Goal: Check status: Check status

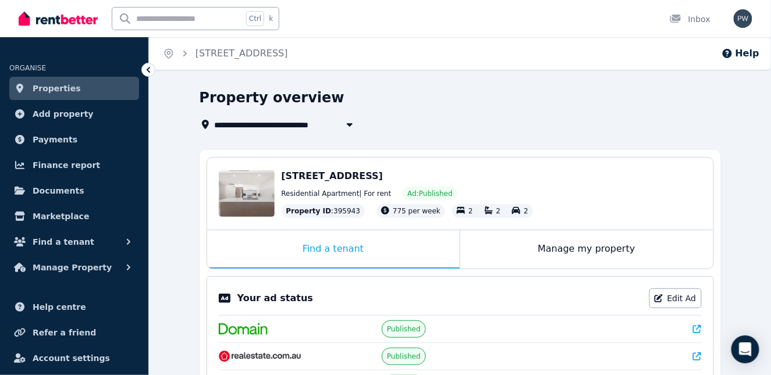
scroll to position [116, 0]
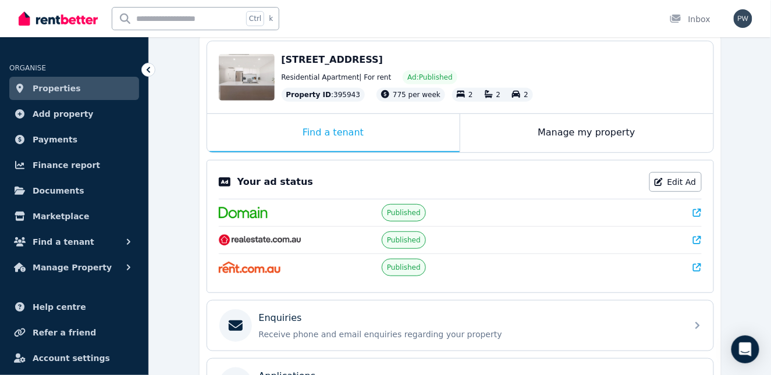
click at [360, 271] on div "Published" at bounding box center [460, 267] width 483 height 27
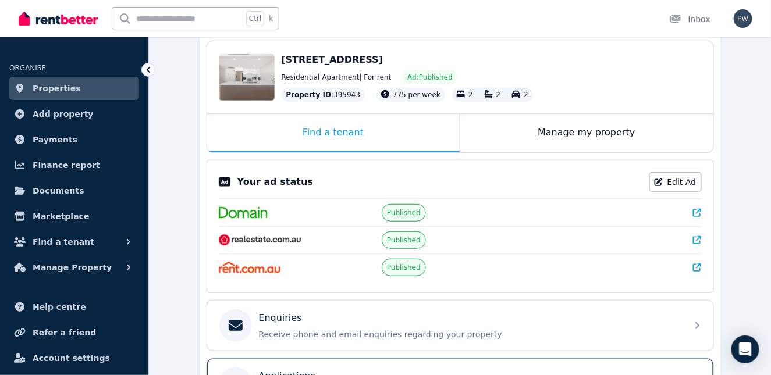
scroll to position [233, 0]
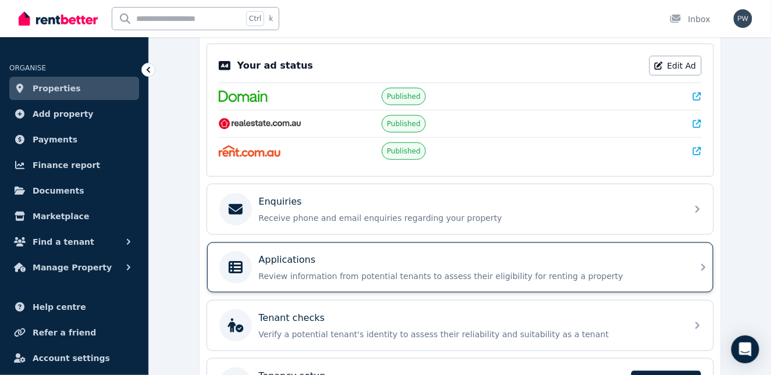
click at [353, 262] on div "Applications" at bounding box center [469, 260] width 421 height 14
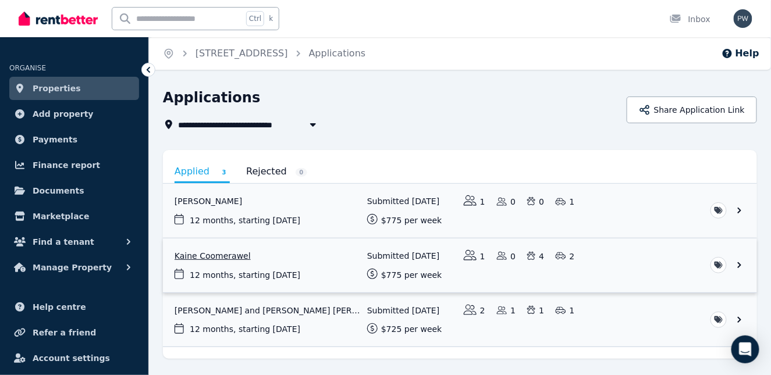
click at [236, 257] on link "View application: Kaine Coomerawel" at bounding box center [460, 266] width 594 height 54
click at [212, 202] on link "View application: Melina Evarts" at bounding box center [460, 211] width 594 height 54
click at [224, 256] on link "View application: Kaine Coomerawel" at bounding box center [460, 266] width 594 height 54
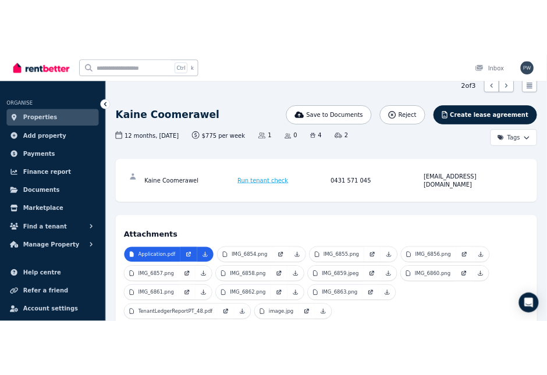
scroll to position [58, 0]
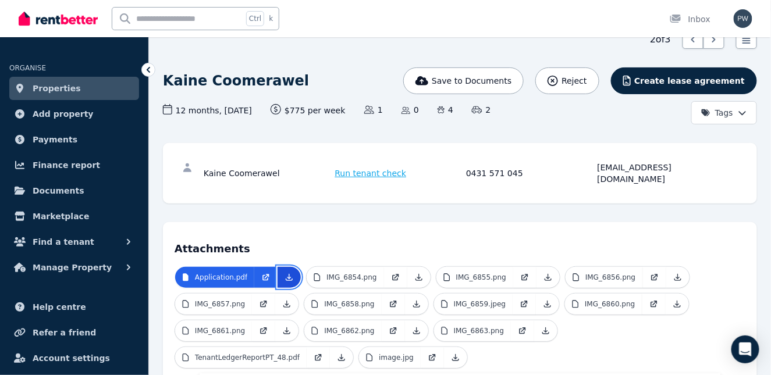
click at [286, 273] on icon at bounding box center [289, 277] width 9 height 9
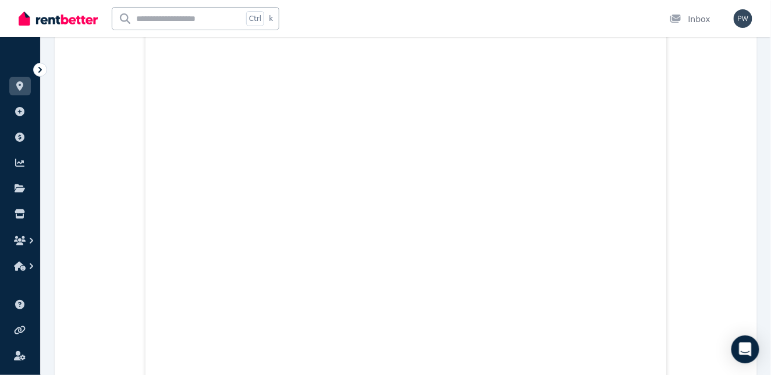
scroll to position [217, 0]
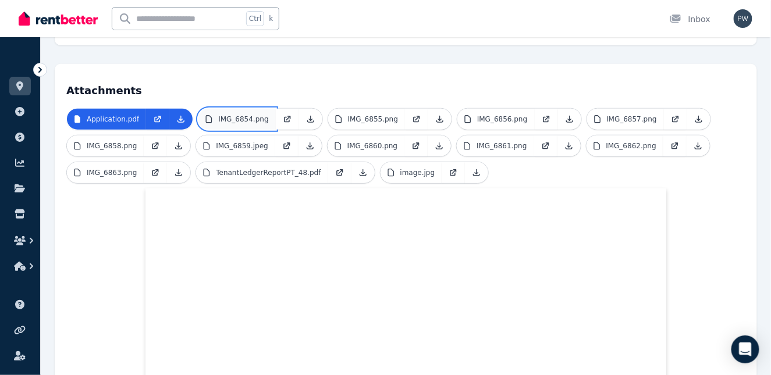
click at [250, 115] on p "IMG_6854.png" at bounding box center [243, 119] width 50 height 9
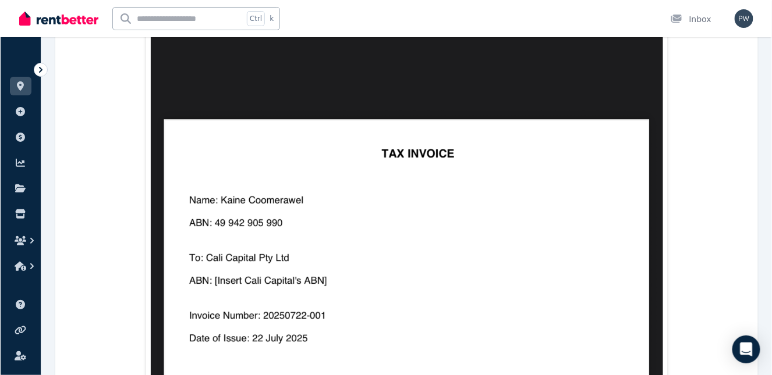
scroll to position [275, 0]
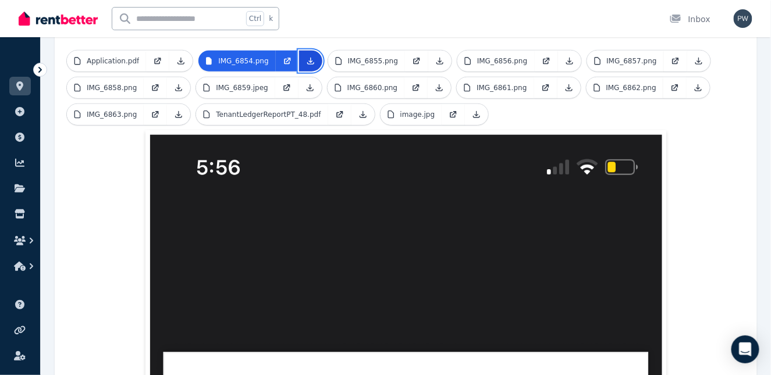
click at [307, 58] on icon at bounding box center [310, 61] width 6 height 6
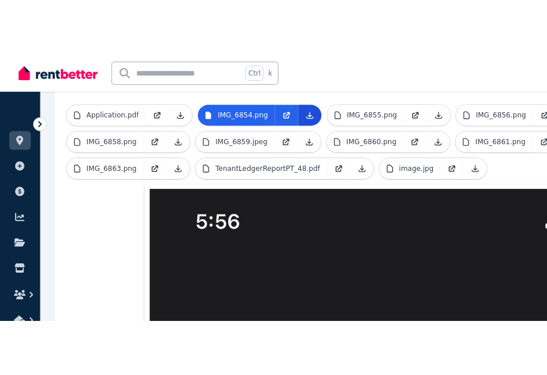
scroll to position [339, 0]
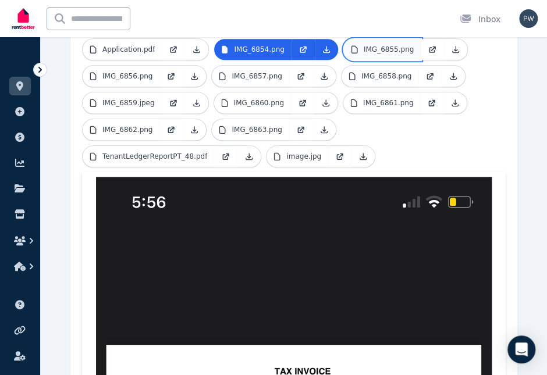
click at [395, 49] on p "IMG_6855.png" at bounding box center [389, 49] width 50 height 9
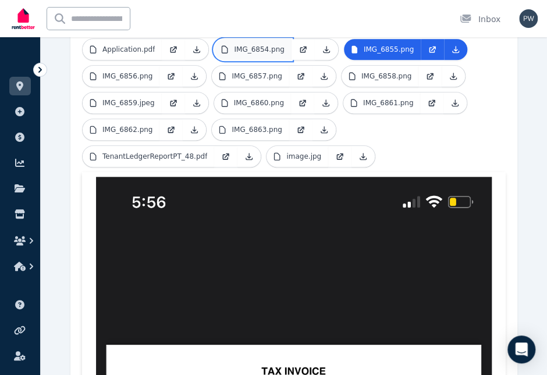
click at [260, 47] on p "IMG_6854.png" at bounding box center [259, 49] width 50 height 9
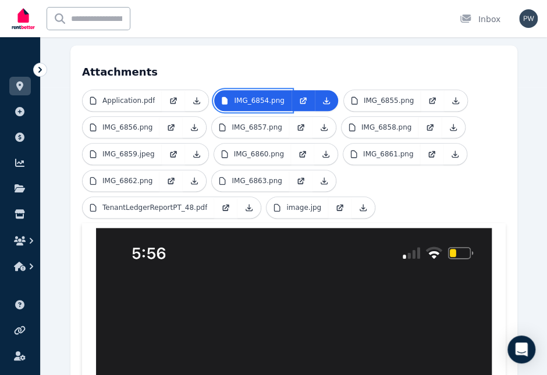
scroll to position [281, 0]
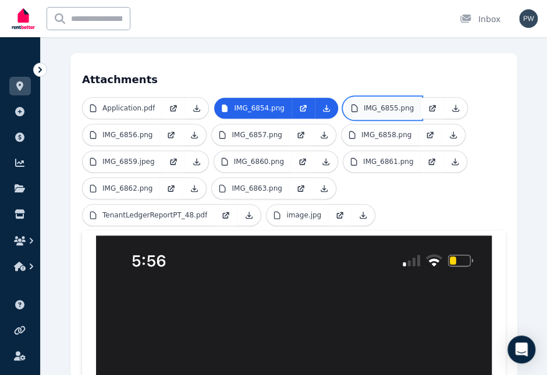
click at [393, 111] on link "IMG_6855.png" at bounding box center [382, 108] width 77 height 21
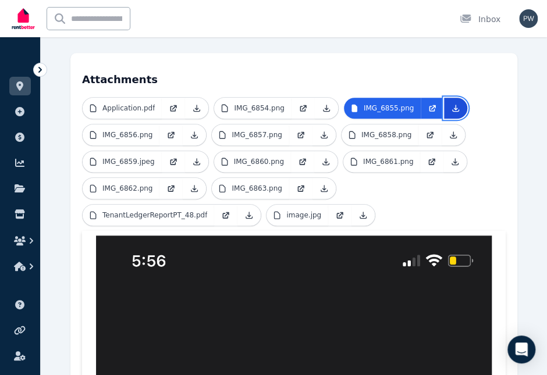
click at [444, 101] on link at bounding box center [455, 108] width 23 height 21
click at [132, 133] on p "IMG_6856.png" at bounding box center [127, 134] width 50 height 9
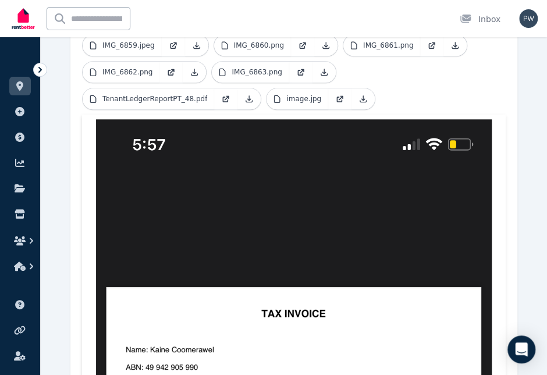
scroll to position [339, 0]
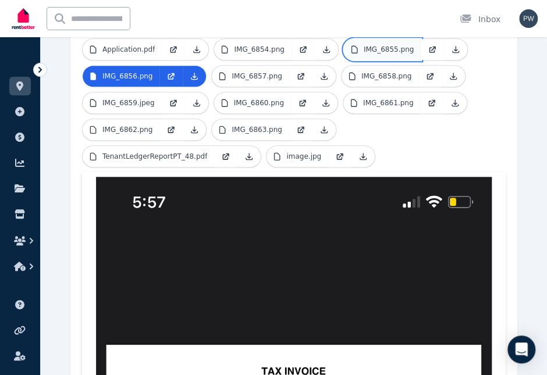
click at [381, 51] on p "IMG_6855.png" at bounding box center [389, 49] width 50 height 9
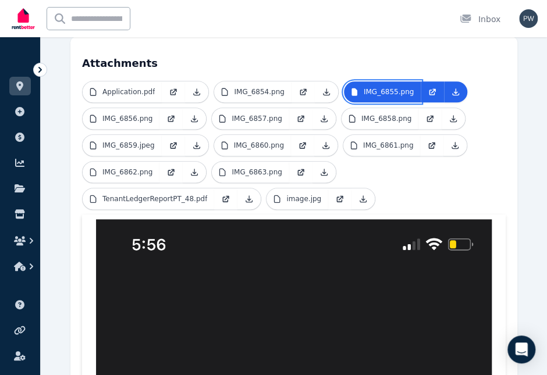
scroll to position [281, 0]
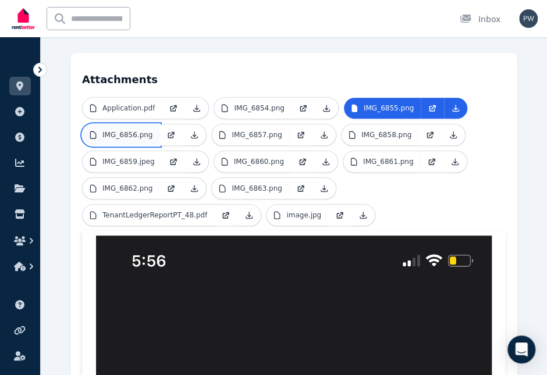
click at [141, 131] on p "IMG_6856.png" at bounding box center [127, 134] width 50 height 9
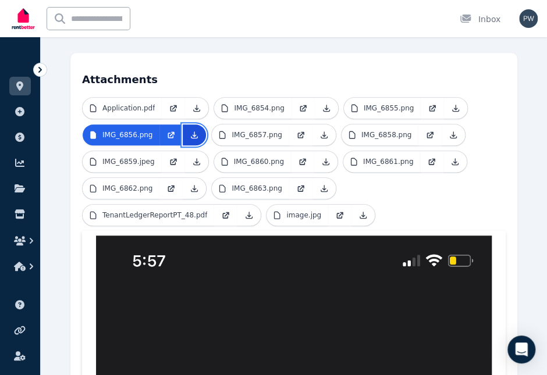
click at [191, 133] on icon at bounding box center [194, 134] width 9 height 9
click at [263, 136] on p "IMG_6857.png" at bounding box center [257, 134] width 50 height 9
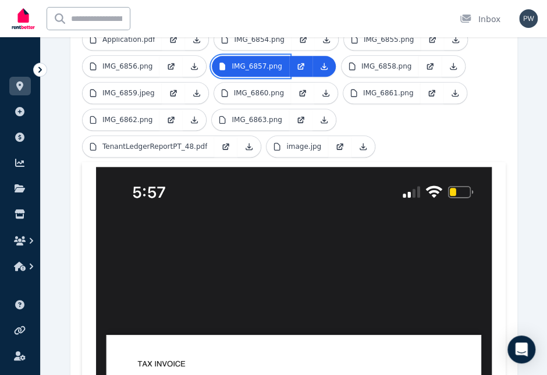
scroll to position [339, 0]
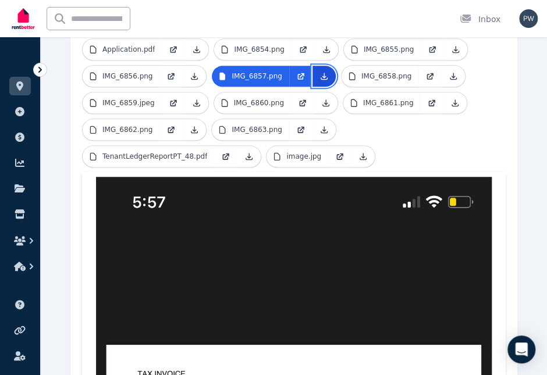
click at [320, 75] on icon at bounding box center [324, 76] width 9 height 9
click at [388, 74] on p "IMG_6858.png" at bounding box center [386, 76] width 50 height 9
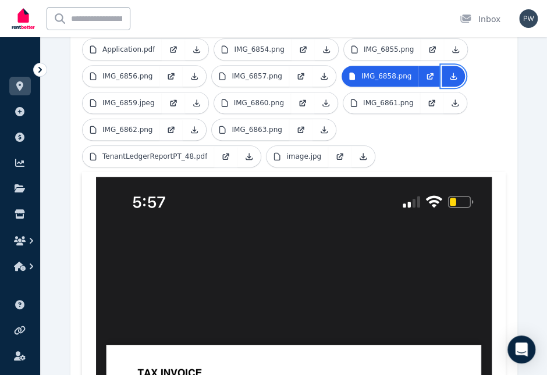
click at [449, 75] on icon at bounding box center [453, 76] width 9 height 9
click at [135, 99] on p "IMG_6859.jpeg" at bounding box center [128, 102] width 52 height 9
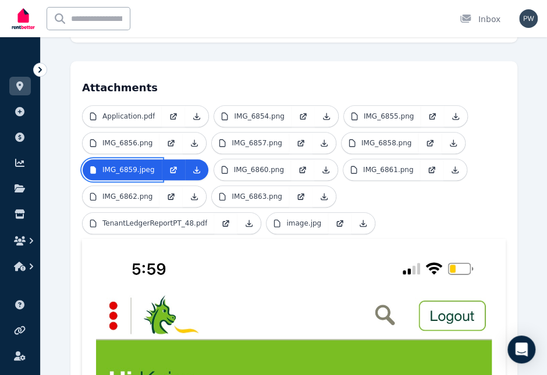
scroll to position [200, 0]
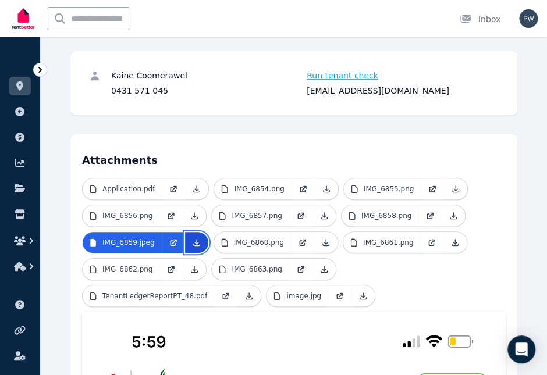
click at [192, 239] on icon at bounding box center [196, 242] width 9 height 9
click at [272, 242] on p "IMG_6860.png" at bounding box center [259, 242] width 50 height 9
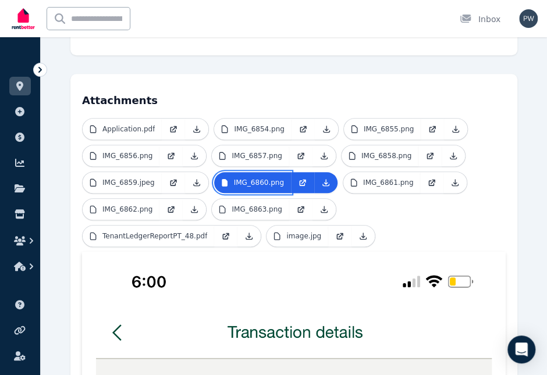
scroll to position [257, 0]
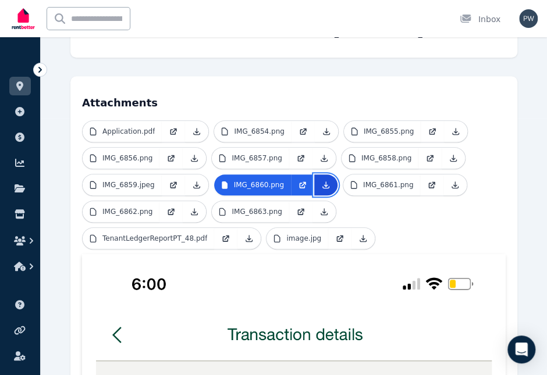
click at [321, 182] on icon at bounding box center [325, 184] width 9 height 9
click at [384, 186] on p "IMG_6861.png" at bounding box center [388, 184] width 50 height 9
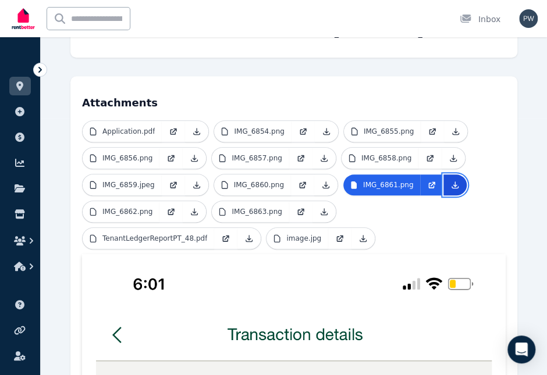
click at [452, 182] on icon at bounding box center [455, 185] width 6 height 6
click at [130, 207] on p "IMG_6862.png" at bounding box center [127, 211] width 50 height 9
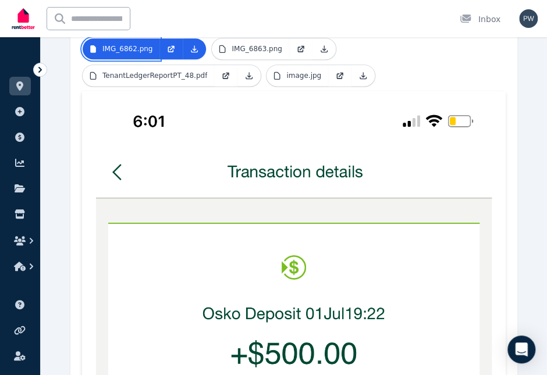
scroll to position [374, 0]
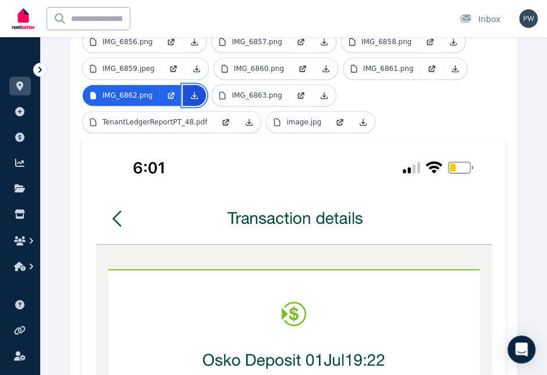
click at [192, 92] on icon at bounding box center [195, 95] width 6 height 6
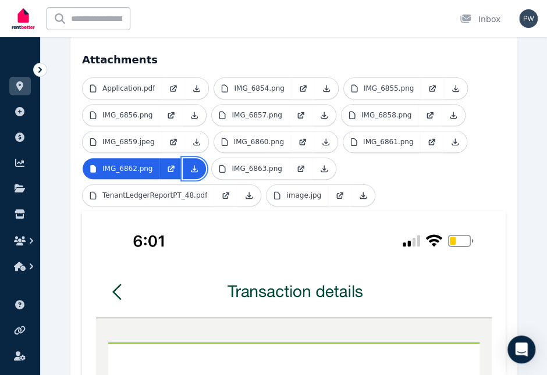
scroll to position [257, 0]
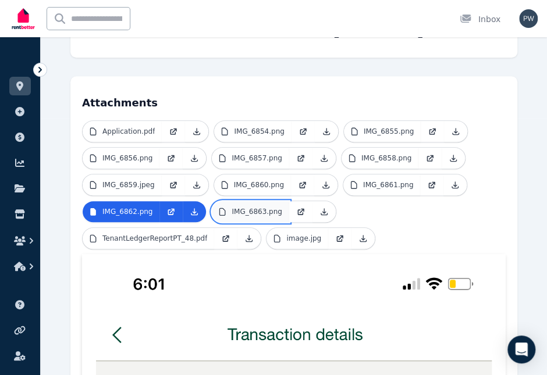
click at [253, 211] on p "IMG_6863.png" at bounding box center [257, 211] width 50 height 9
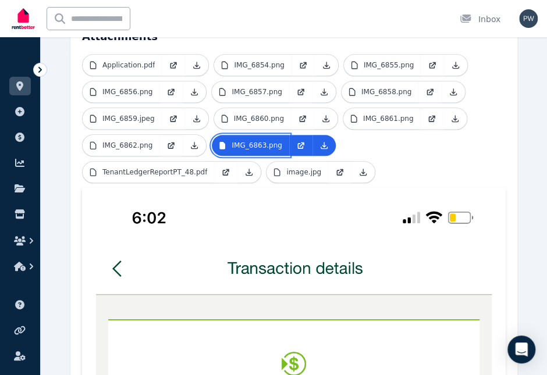
scroll to position [316, 0]
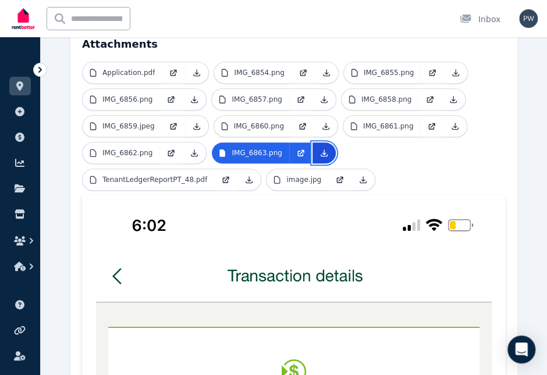
click at [320, 151] on icon at bounding box center [324, 152] width 9 height 9
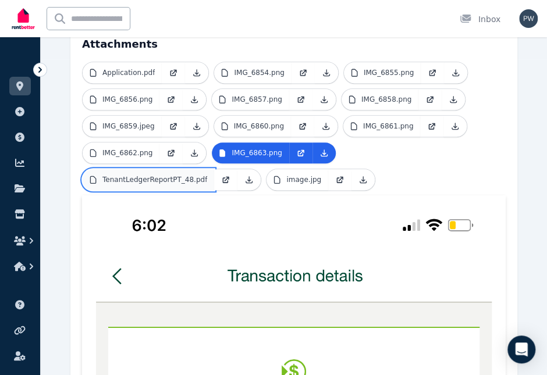
click at [146, 175] on p "TenantLedgerReportPT_48.pdf" at bounding box center [154, 179] width 105 height 9
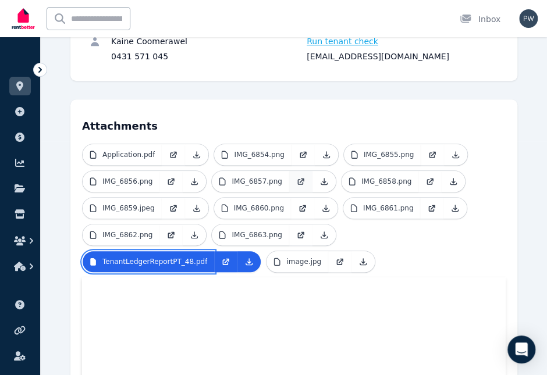
scroll to position [217, 0]
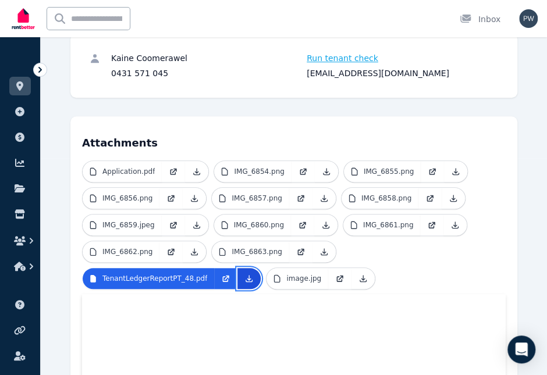
click at [244, 276] on icon at bounding box center [248, 278] width 9 height 9
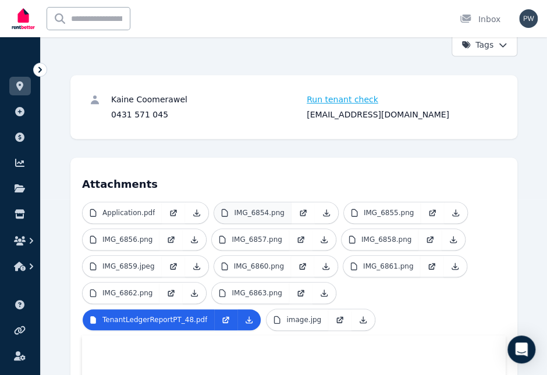
scroll to position [233, 0]
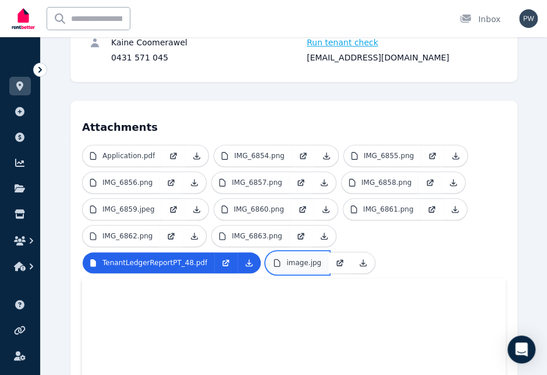
click at [301, 258] on p "image.jpg" at bounding box center [303, 262] width 35 height 9
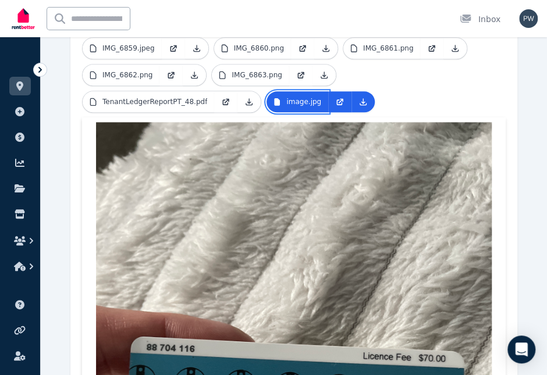
scroll to position [393, 0]
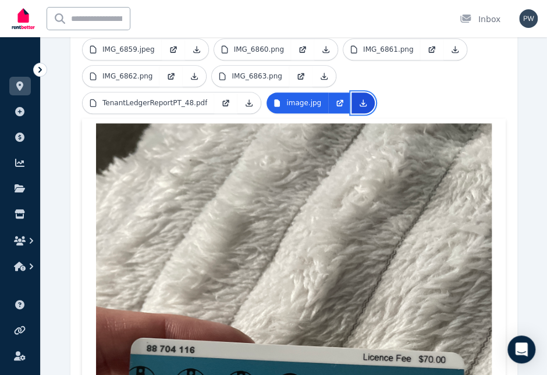
click at [360, 101] on icon at bounding box center [363, 103] width 6 height 6
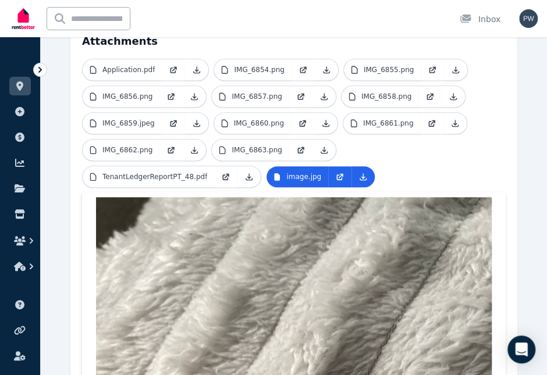
scroll to position [160, 0]
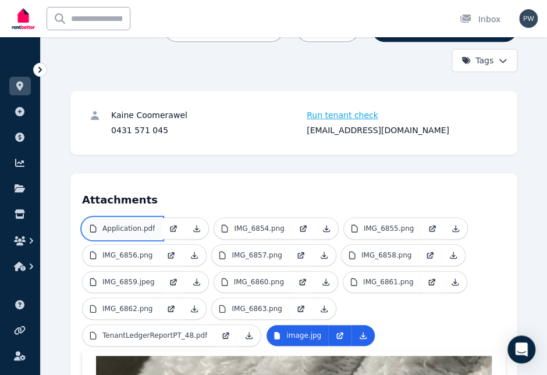
click at [120, 229] on p "Application.pdf" at bounding box center [128, 228] width 52 height 9
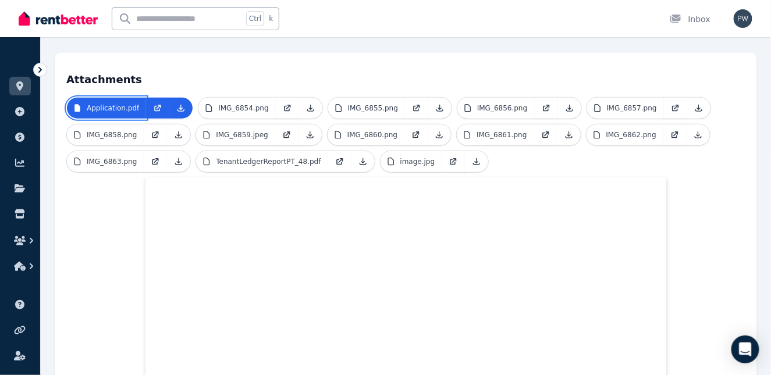
scroll to position [0, 0]
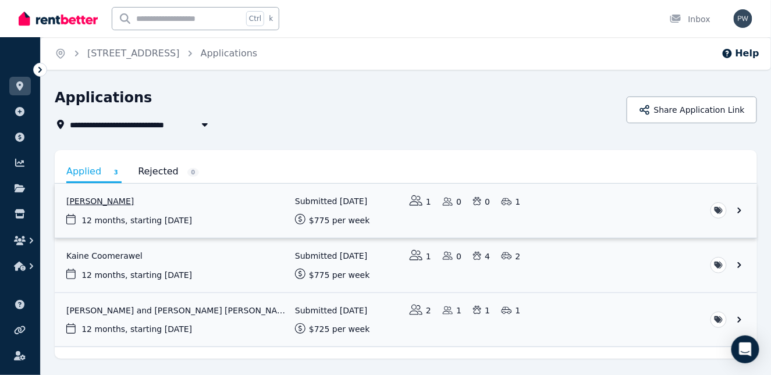
click at [100, 203] on link "View application: Melina Evarts" at bounding box center [406, 211] width 703 height 54
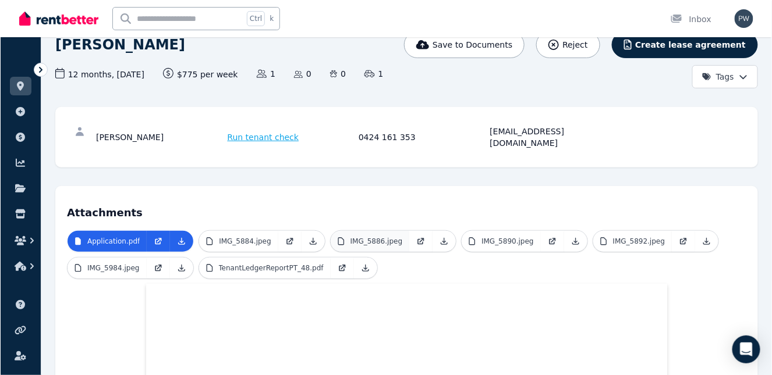
scroll to position [116, 0]
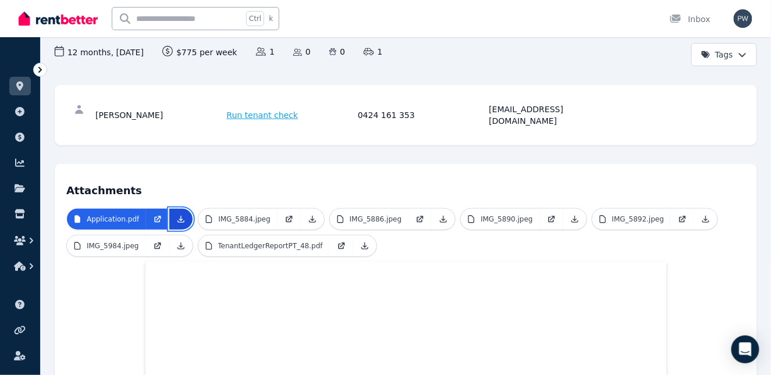
click at [178, 217] on icon at bounding box center [181, 220] width 6 height 6
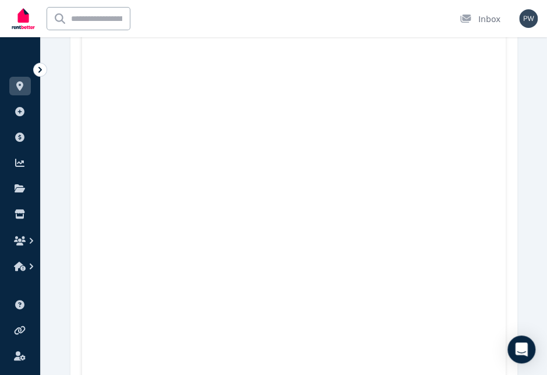
scroll to position [165, 0]
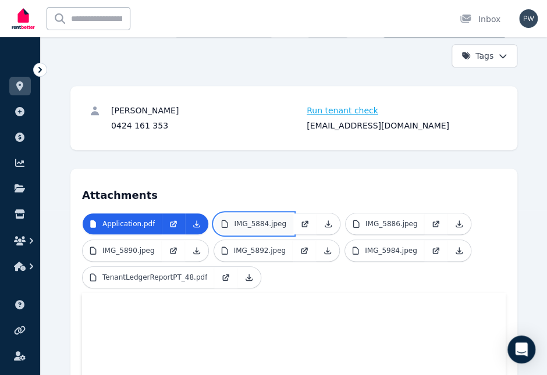
click at [278, 222] on link "IMG_5884.jpeg" at bounding box center [253, 224] width 79 height 21
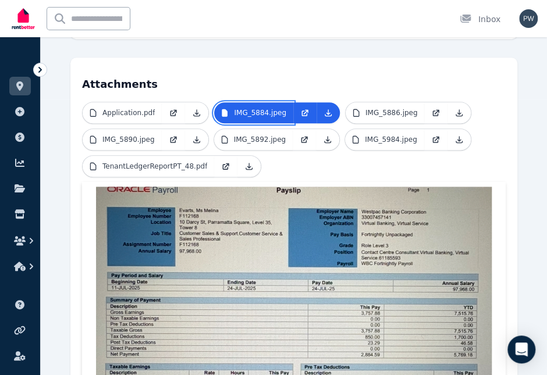
scroll to position [339, 0]
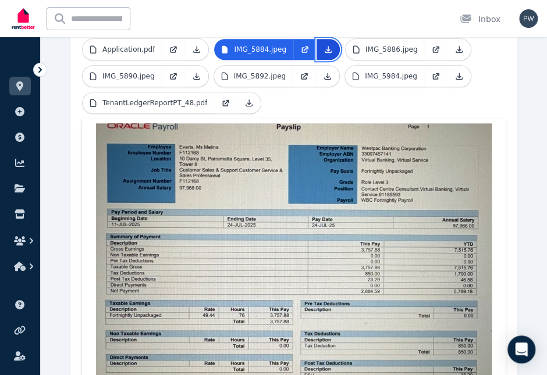
click at [324, 47] on icon at bounding box center [328, 49] width 9 height 9
click at [393, 48] on p "IMG_5886.jpeg" at bounding box center [392, 49] width 52 height 9
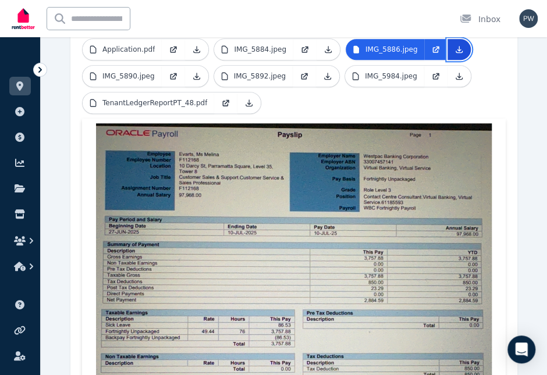
click at [455, 45] on icon at bounding box center [459, 49] width 9 height 9
click at [139, 77] on p "IMG_5890.jpeg" at bounding box center [128, 76] width 52 height 9
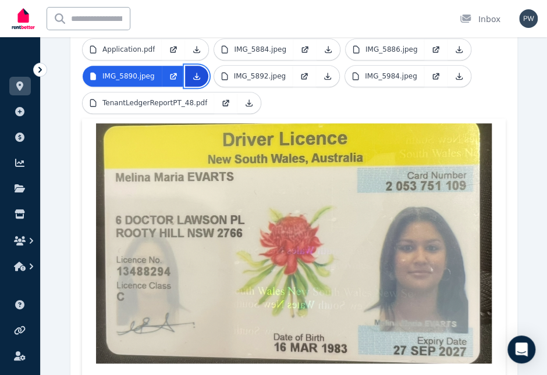
click at [193, 76] on icon at bounding box center [196, 76] width 9 height 9
click at [262, 79] on p "IMG_5892.jpeg" at bounding box center [260, 76] width 52 height 9
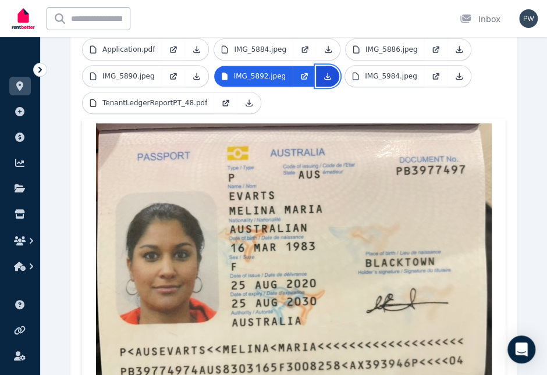
click at [323, 76] on icon at bounding box center [327, 76] width 9 height 9
click at [389, 76] on p "IMG_5984.jpeg" at bounding box center [391, 76] width 52 height 9
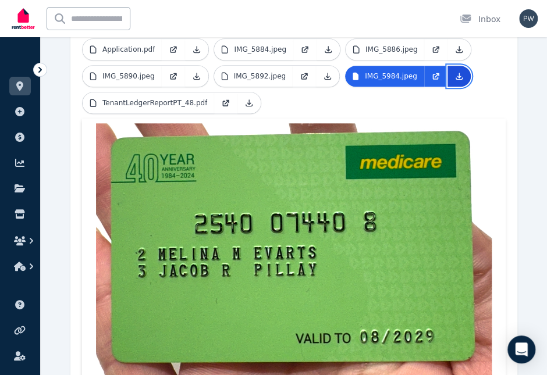
click at [455, 77] on icon at bounding box center [459, 76] width 9 height 9
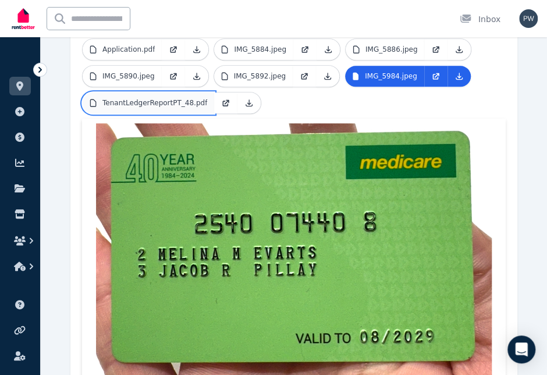
click at [180, 102] on p "TenantLedgerReportPT_48.pdf" at bounding box center [154, 102] width 105 height 9
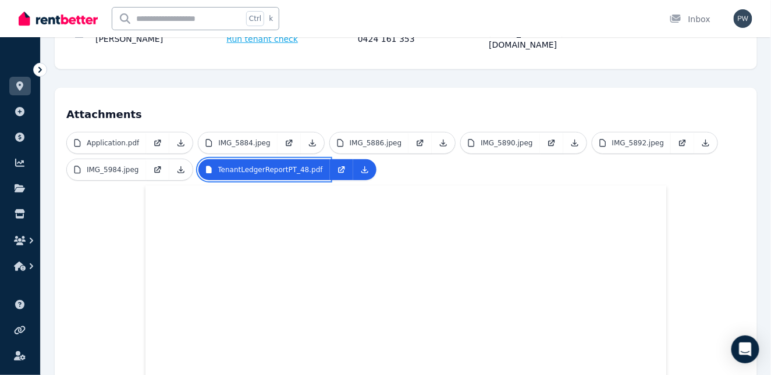
scroll to position [191, 0]
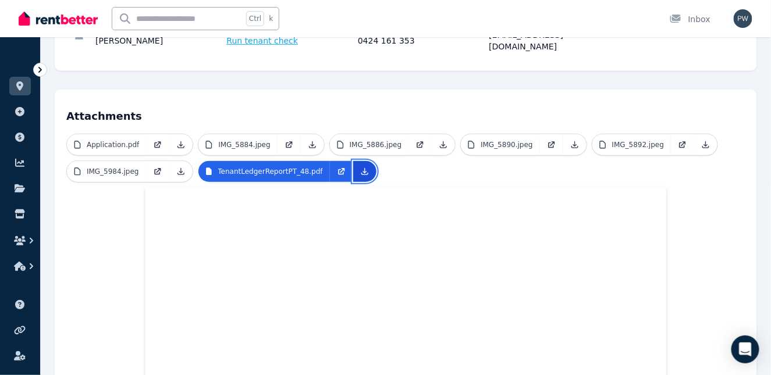
click at [361, 169] on icon at bounding box center [364, 172] width 6 height 6
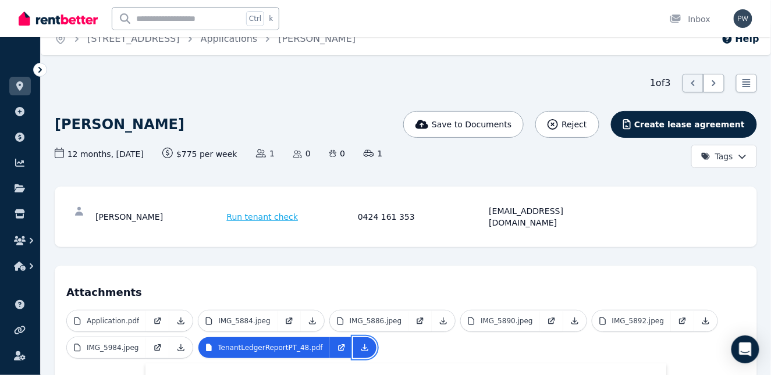
scroll to position [0, 0]
